Goal: Information Seeking & Learning: Find specific fact

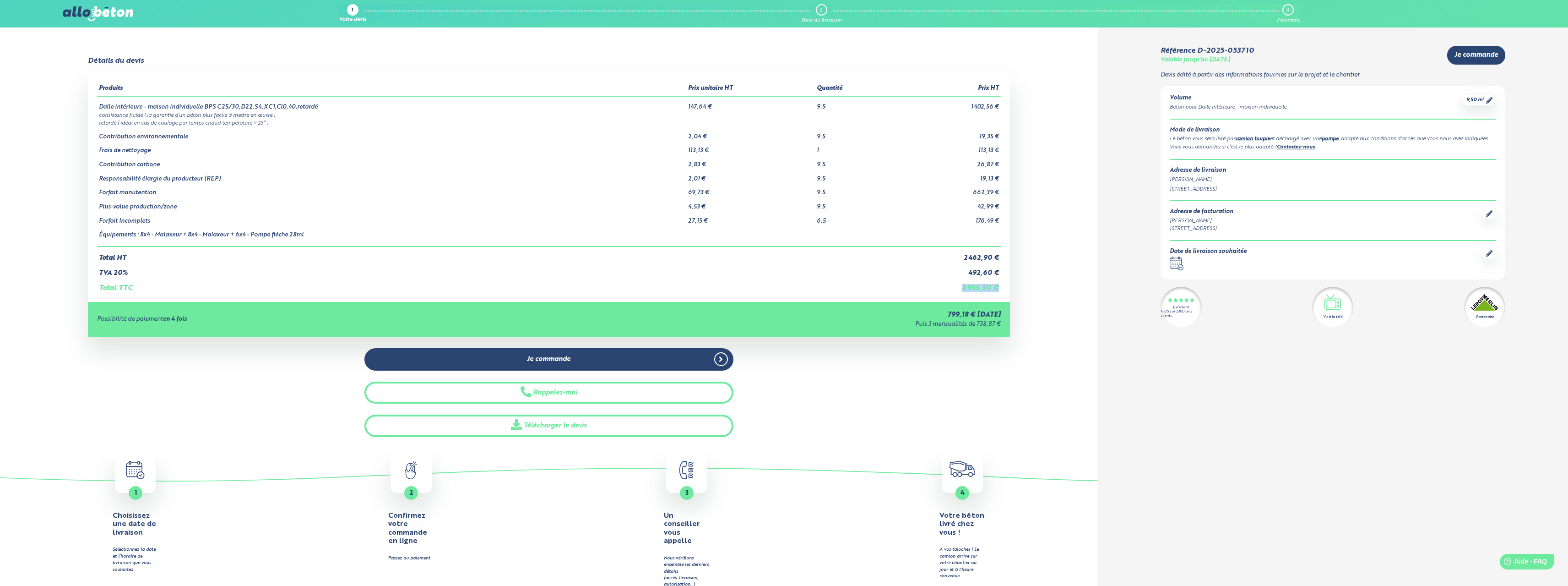
drag, startPoint x: 934, startPoint y: 286, endPoint x: 1001, endPoint y: 284, distance: 67.0
click at [1000, 284] on td "2 955,50 €" at bounding box center [947, 284] width 108 height 16
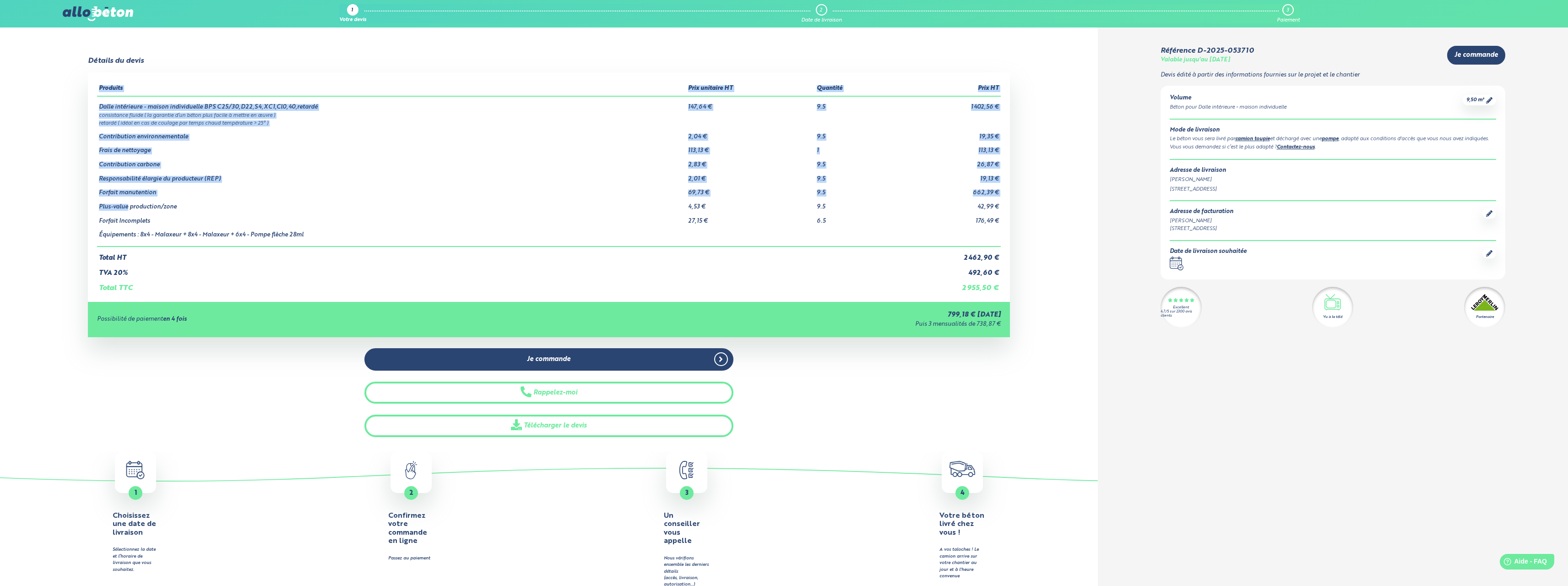
drag, startPoint x: 94, startPoint y: 194, endPoint x: 127, endPoint y: 197, distance: 33.1
click at [127, 197] on div "Produits Prix unitaire HT Quantité Prix HT Dalle intérieure - maison individuel…" at bounding box center [548, 187] width 922 height 229
click at [107, 209] on td "Plus-value production/zone" at bounding box center [391, 203] width 590 height 14
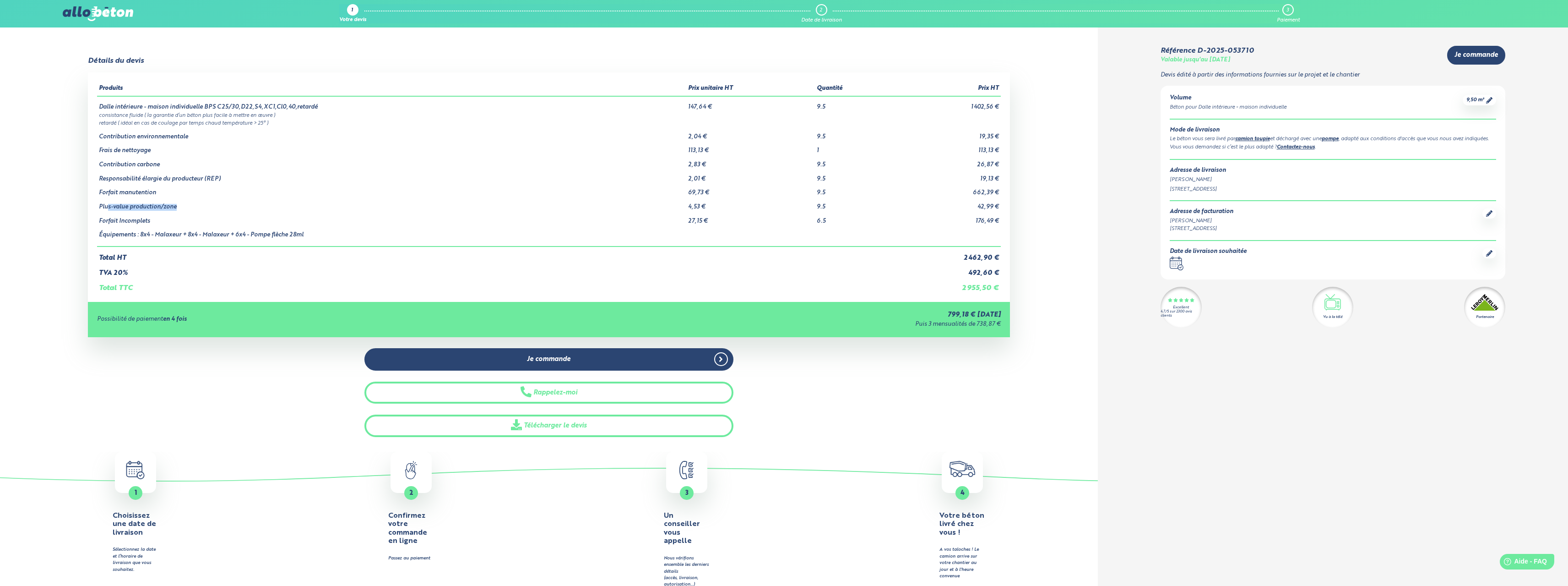
drag, startPoint x: 107, startPoint y: 209, endPoint x: 192, endPoint y: 210, distance: 85.0
click at [192, 210] on td "Plus-value production/zone" at bounding box center [391, 203] width 590 height 14
drag, startPoint x: 112, startPoint y: 225, endPoint x: 866, endPoint y: 216, distance: 754.1
click at [866, 216] on tr "Forfait Incomplets 27,15 € 6.5 176,49 €" at bounding box center [548, 217] width 904 height 14
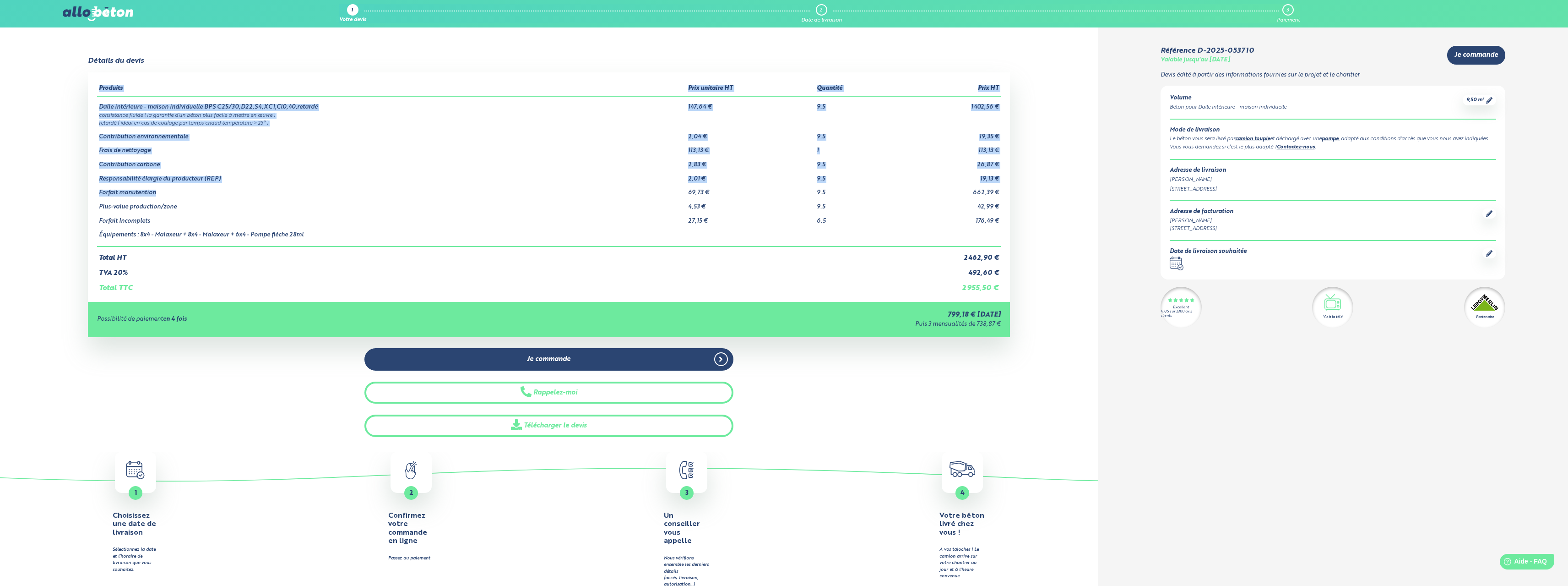
drag, startPoint x: 622, startPoint y: 198, endPoint x: 96, endPoint y: 192, distance: 526.0
click at [96, 192] on div "Produits Prix unitaire HT Quantité Prix HT Dalle intérieure - maison individuel…" at bounding box center [548, 187] width 922 height 229
click at [102, 196] on td "Forfait manutention" at bounding box center [391, 189] width 590 height 14
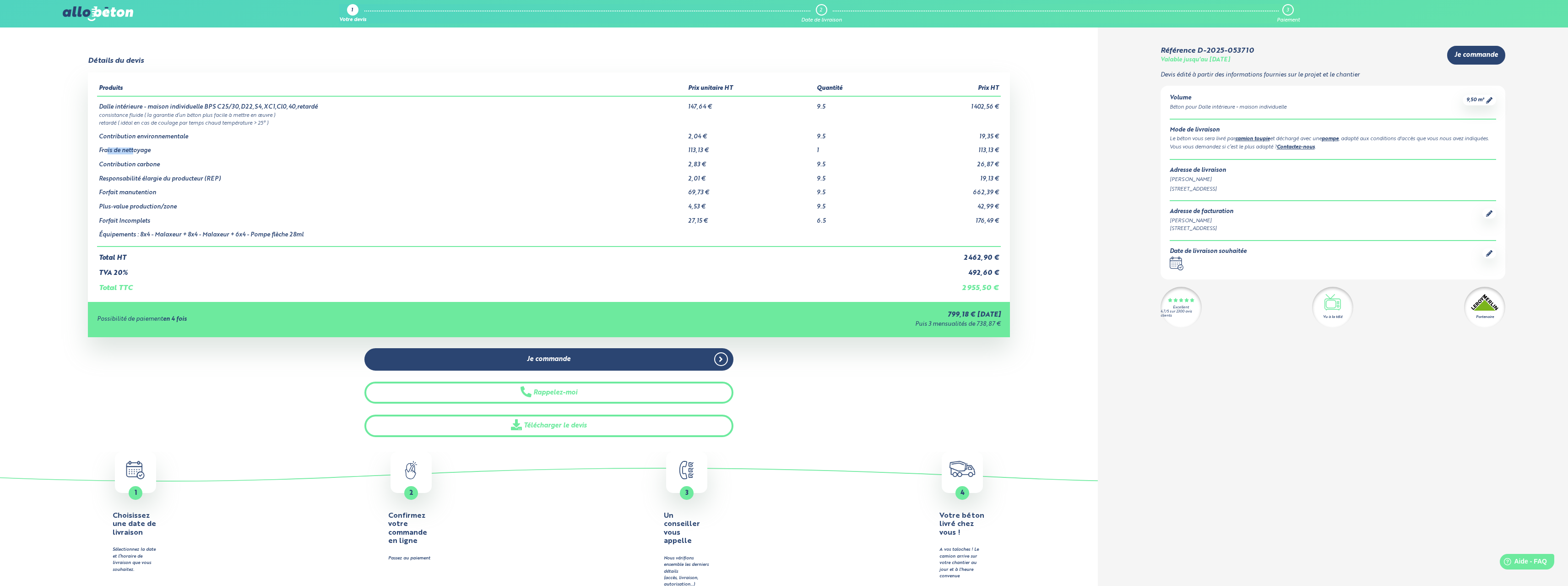
drag, startPoint x: 106, startPoint y: 152, endPoint x: 135, endPoint y: 153, distance: 29.0
click at [135, 153] on td "Frais de nettoyage" at bounding box center [391, 147] width 590 height 14
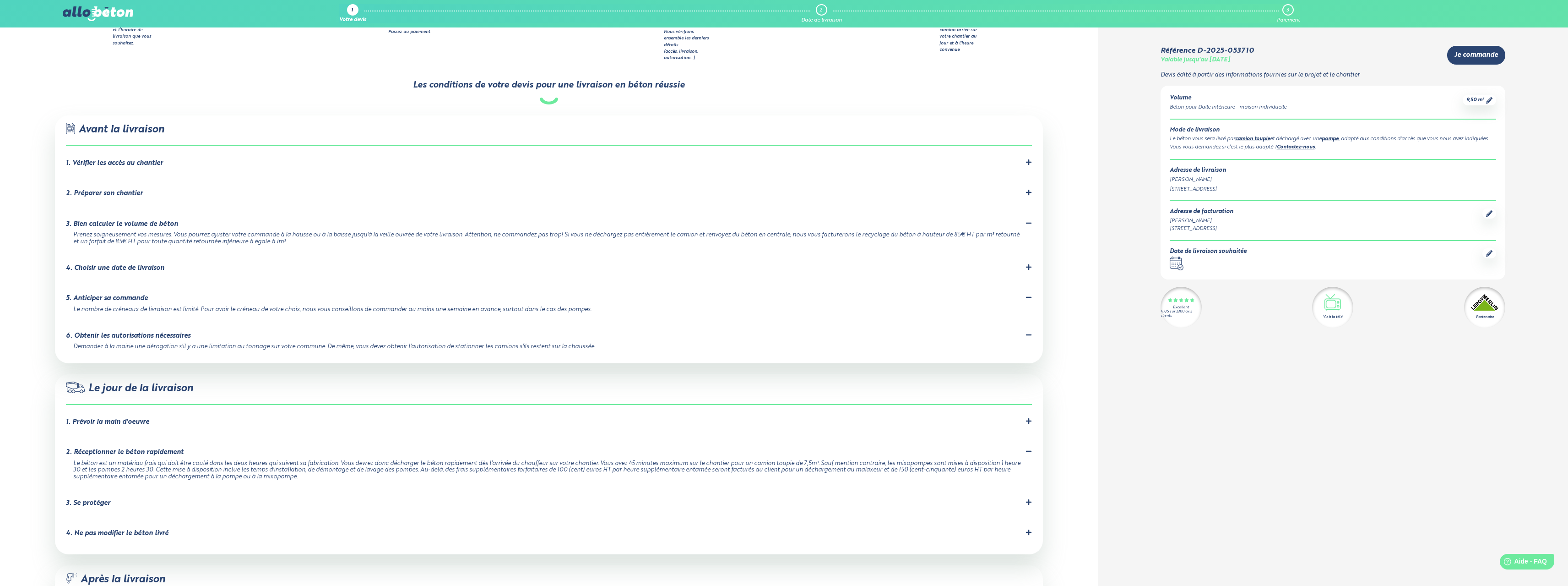
scroll to position [550, 0]
